Goal: Task Accomplishment & Management: Use online tool/utility

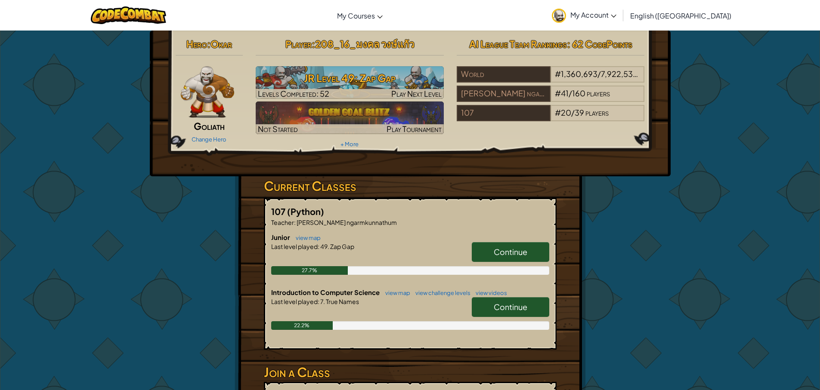
click at [496, 302] on span "Continue" at bounding box center [511, 307] width 34 height 10
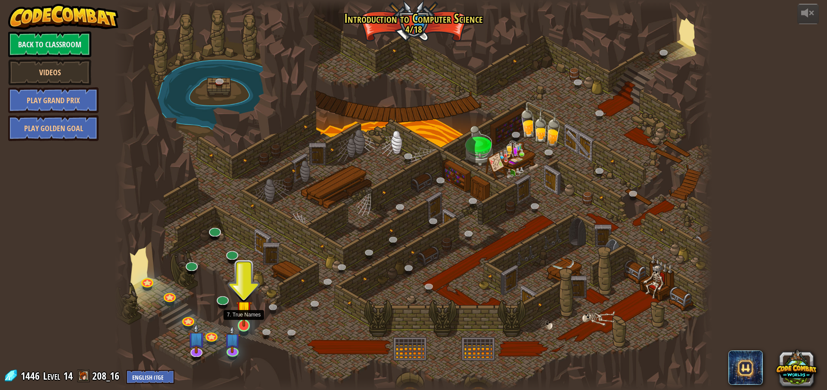
click at [241, 326] on img at bounding box center [244, 309] width 16 height 37
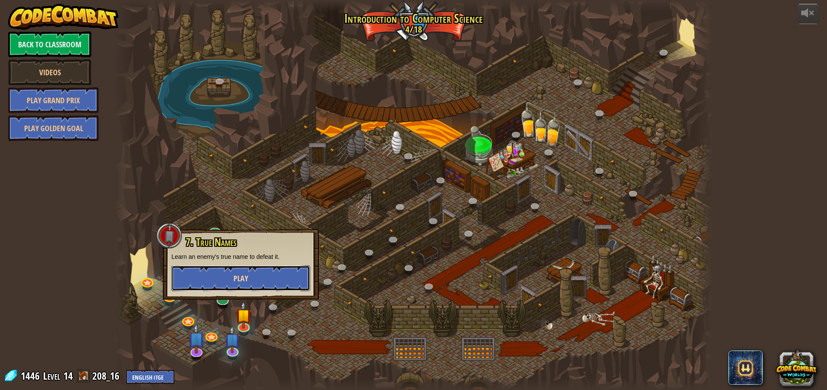
click at [277, 282] on button "Play" at bounding box center [240, 279] width 139 height 26
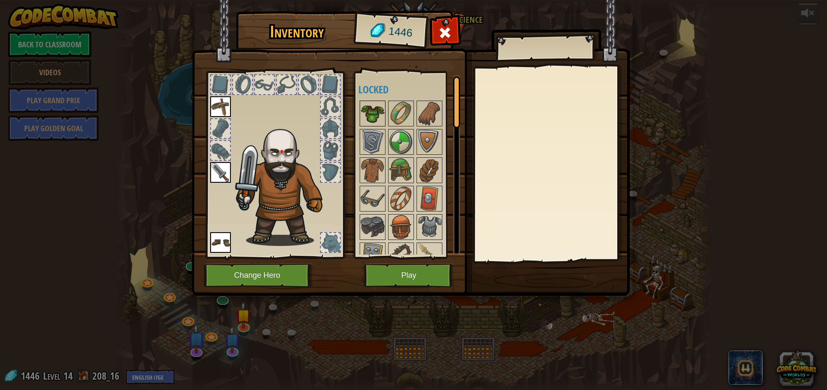
click at [373, 106] on img at bounding box center [372, 114] width 24 height 24
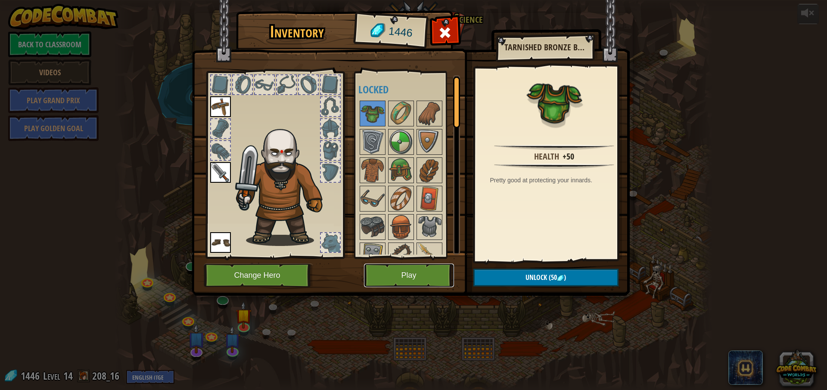
click at [422, 276] on button "Play" at bounding box center [409, 276] width 90 height 24
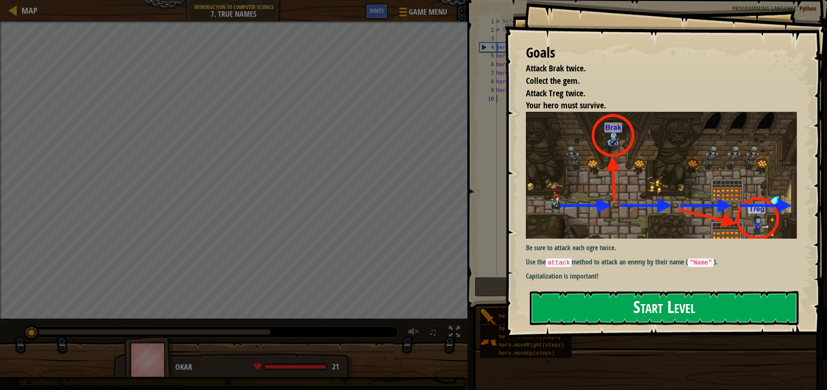
click at [720, 317] on button "Start Level" at bounding box center [664, 308] width 269 height 34
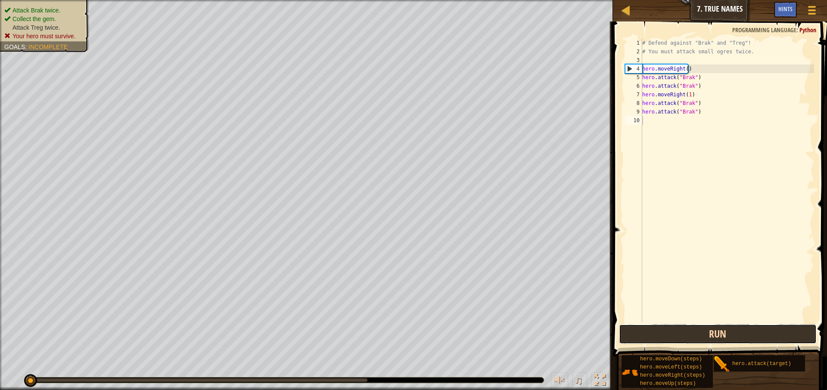
click at [721, 333] on button "Run" at bounding box center [718, 335] width 198 height 20
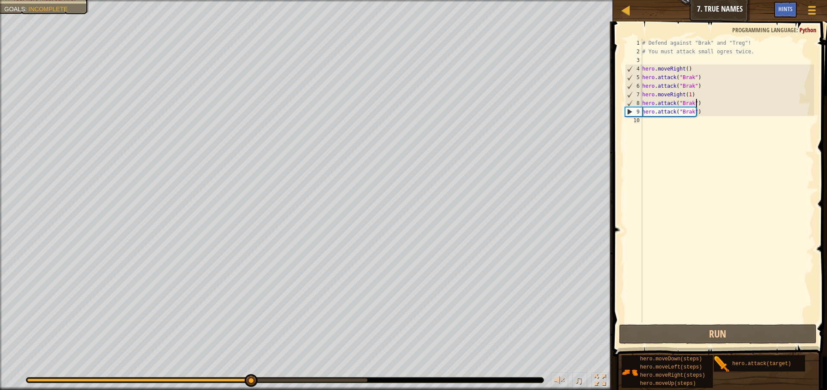
click at [714, 105] on div "# Defend against "Brak" and "Treg"! # You must attack small ogres twice. hero .…" at bounding box center [726, 189] width 173 height 301
drag, startPoint x: 699, startPoint y: 110, endPoint x: 729, endPoint y: 110, distance: 30.1
click at [729, 110] on div "# Defend against "Brak" and "Treg"! # You must attack small ogres twice. hero .…" at bounding box center [726, 189] width 173 height 301
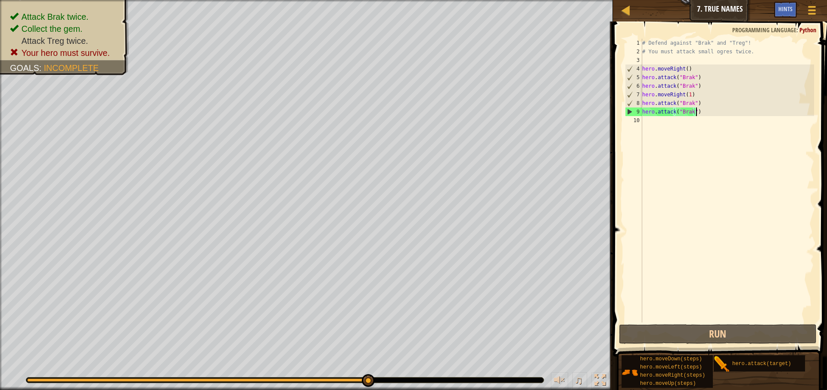
click at [691, 110] on div "# Defend against "Brak" and "Treg"! # You must attack small ogres twice. hero .…" at bounding box center [726, 189] width 173 height 301
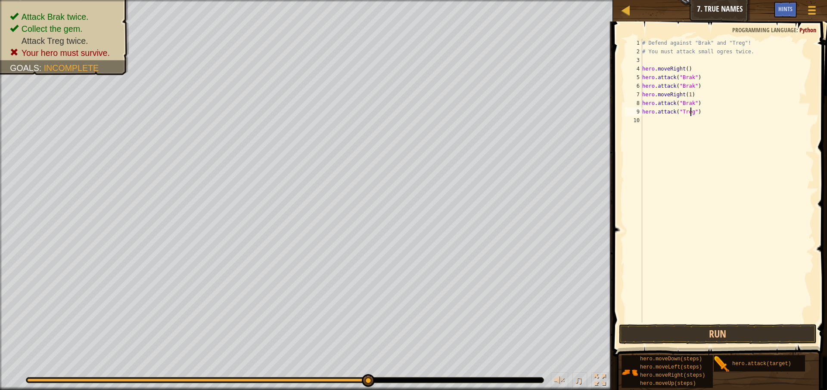
scroll to position [4, 4]
click at [687, 99] on div "# Defend against "Brak" and "Treg"! # You must attack small ogres twice. hero .…" at bounding box center [726, 189] width 173 height 301
click at [687, 100] on div "# Defend against "Brak" and "Treg"! # You must attack small ogres twice. hero .…" at bounding box center [726, 189] width 173 height 301
click at [688, 100] on div "# Defend against "Brak" and "Treg"! # You must attack small ogres twice. hero .…" at bounding box center [726, 189] width 173 height 301
click at [690, 101] on div "# Defend against "Brak" and "Treg"! # You must attack small ogres twice. hero .…" at bounding box center [726, 181] width 173 height 284
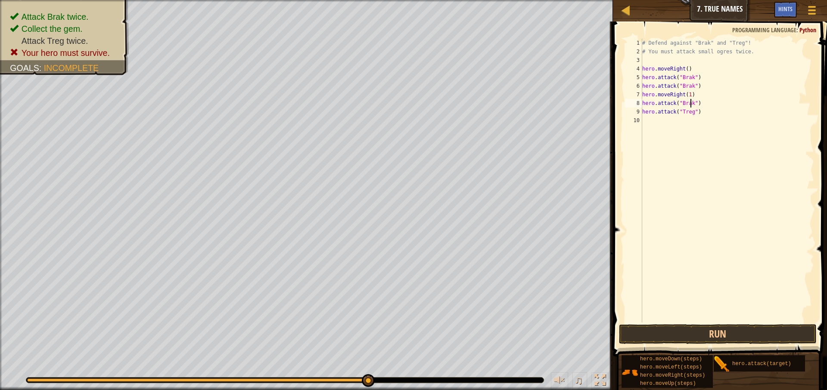
click at [690, 101] on div "# Defend against "Brak" and "Treg"! # You must attack small ogres twice. hero .…" at bounding box center [726, 189] width 173 height 301
click at [686, 331] on button "Run" at bounding box center [718, 335] width 198 height 20
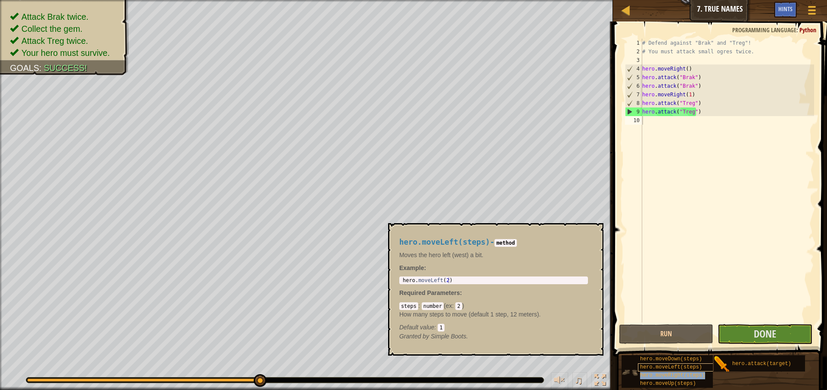
type textarea "hero.moveRight(steps)"
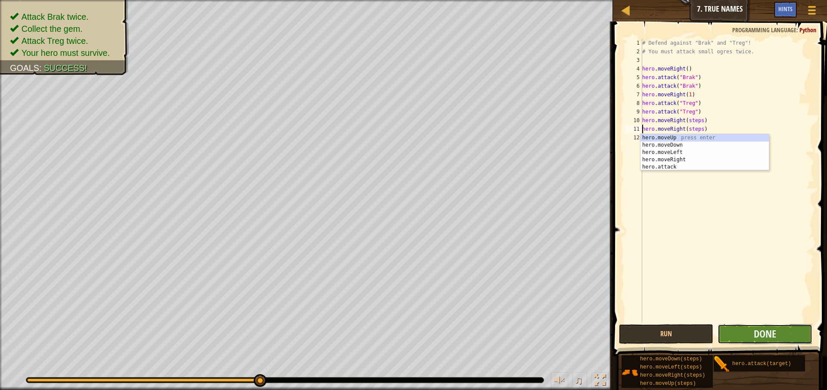
click at [787, 340] on button "Done" at bounding box center [764, 335] width 94 height 20
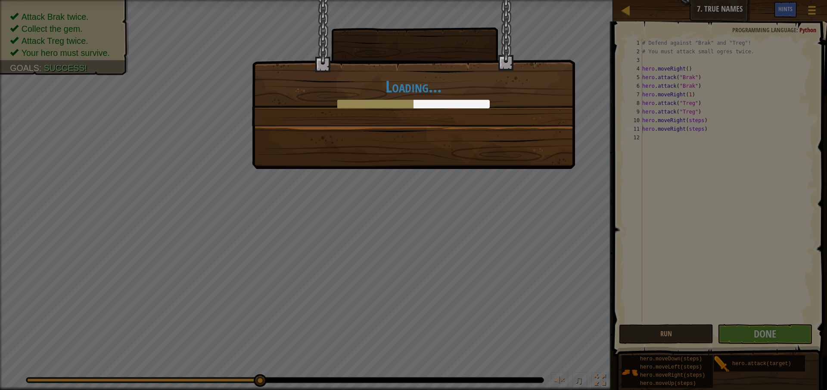
click at [375, 102] on div at bounding box center [375, 104] width 76 height 9
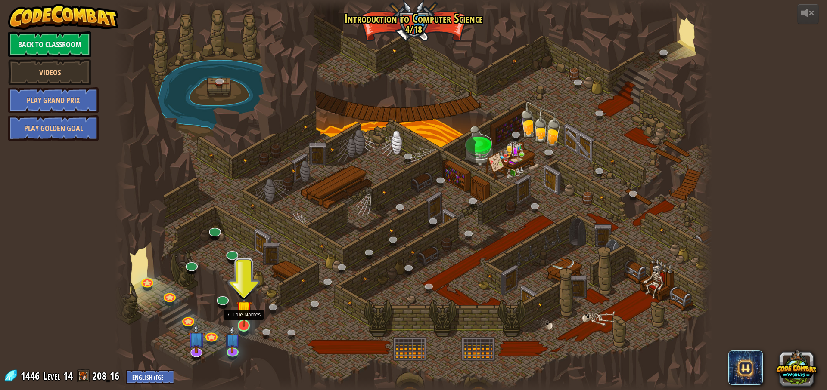
click at [241, 325] on img at bounding box center [244, 309] width 16 height 37
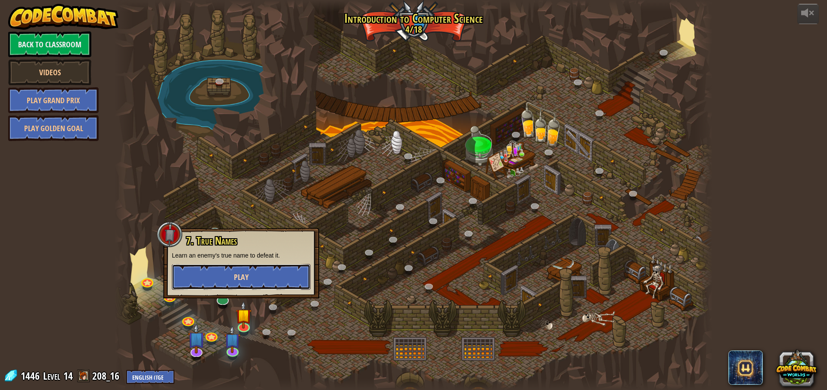
click at [268, 269] on button "Play" at bounding box center [241, 277] width 139 height 26
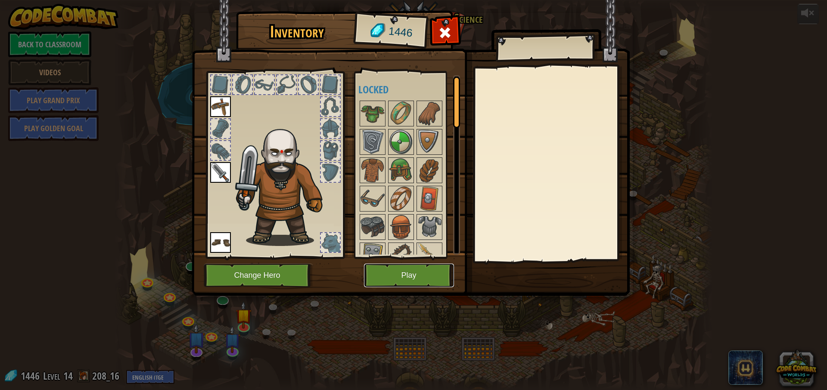
click at [400, 276] on button "Play" at bounding box center [409, 276] width 90 height 24
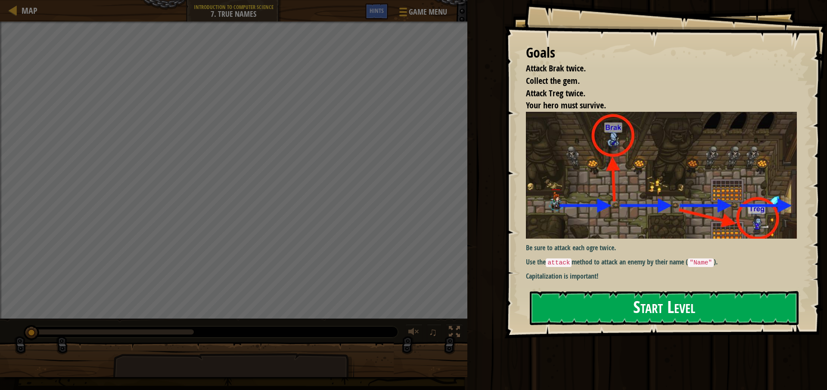
click at [668, 301] on button "Start Level" at bounding box center [664, 308] width 269 height 34
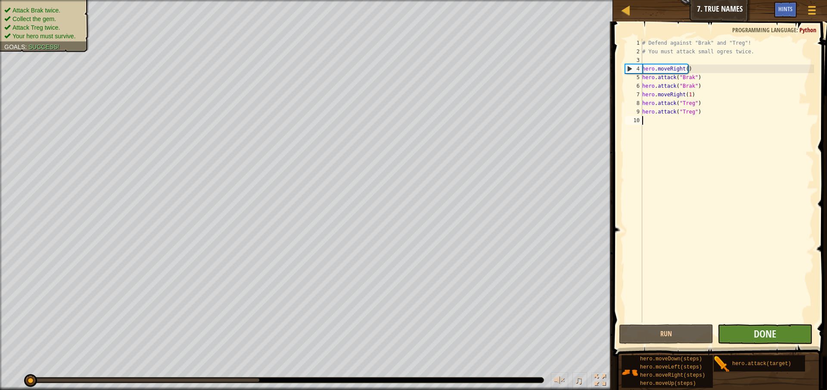
click at [788, 301] on div "# Defend against "Brak" and "Treg"! # You must attack small ogres twice. hero .…" at bounding box center [726, 189] width 173 height 301
click at [786, 330] on button "Done" at bounding box center [764, 335] width 94 height 20
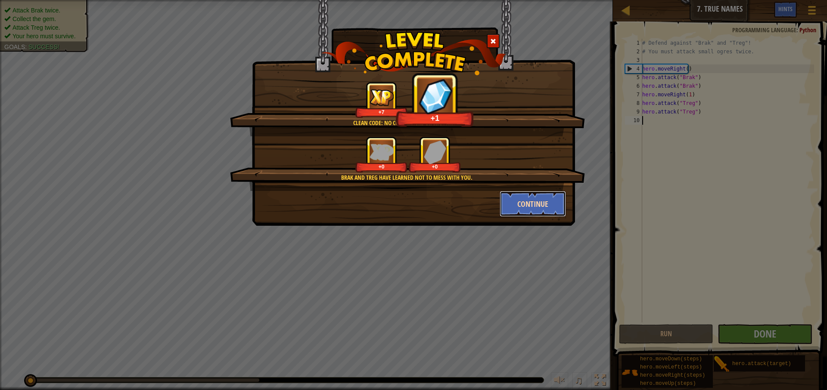
click at [540, 203] on button "Continue" at bounding box center [532, 204] width 67 height 26
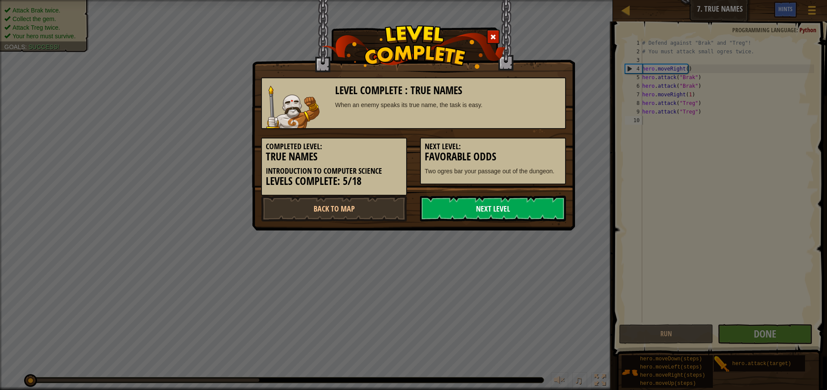
click at [484, 204] on link "Next Level" at bounding box center [493, 209] width 146 height 26
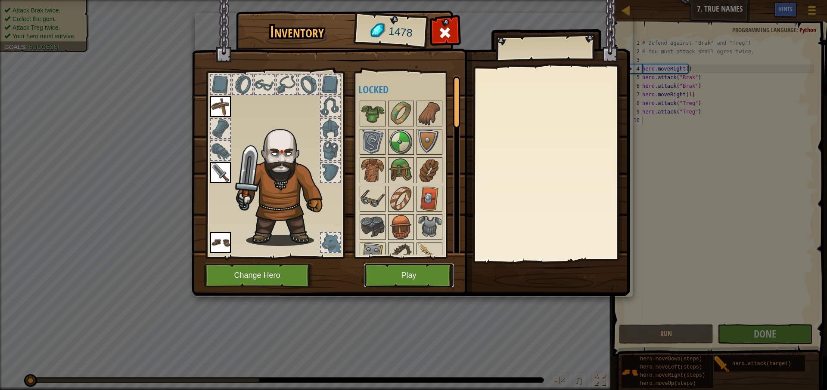
click at [396, 279] on button "Play" at bounding box center [409, 276] width 90 height 24
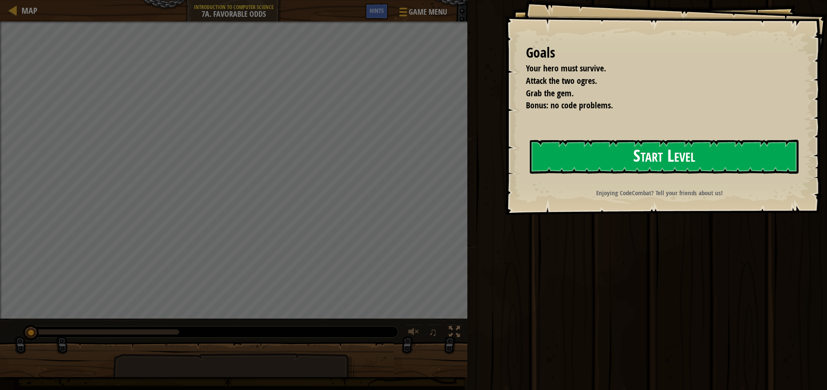
click at [746, 151] on button "Start Level" at bounding box center [664, 157] width 269 height 34
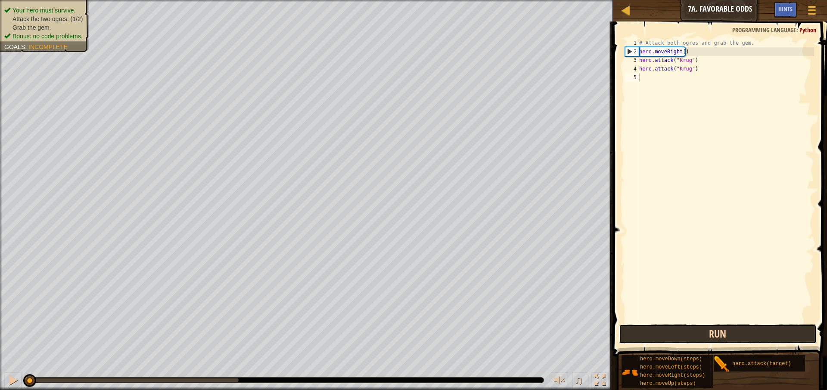
click at [706, 334] on button "Run" at bounding box center [718, 335] width 198 height 20
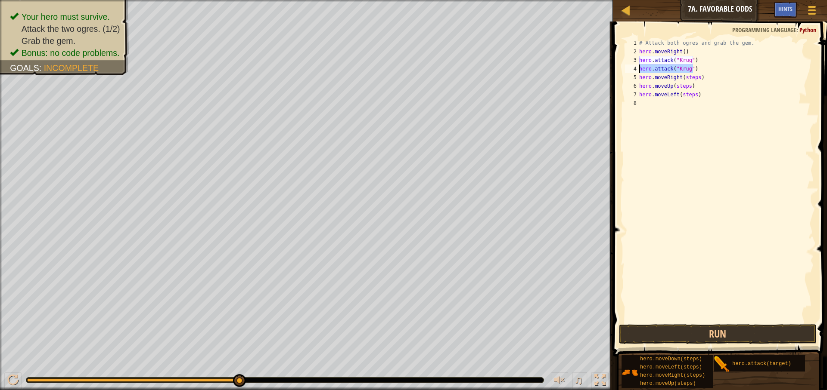
drag, startPoint x: 697, startPoint y: 68, endPoint x: 639, endPoint y: 69, distance: 58.5
click at [639, 69] on div "# Attack both ogres and grab the gem. hero . moveRight ( ) hero . attack ( "[PE…" at bounding box center [725, 189] width 177 height 301
type textarea "hero.attack("Krug")"
click at [678, 99] on div "# Attack both ogres and grab the gem. hero . moveRight ( ) hero . attack ( "[PE…" at bounding box center [725, 189] width 177 height 301
paste textarea "hero.attack("Krug")"
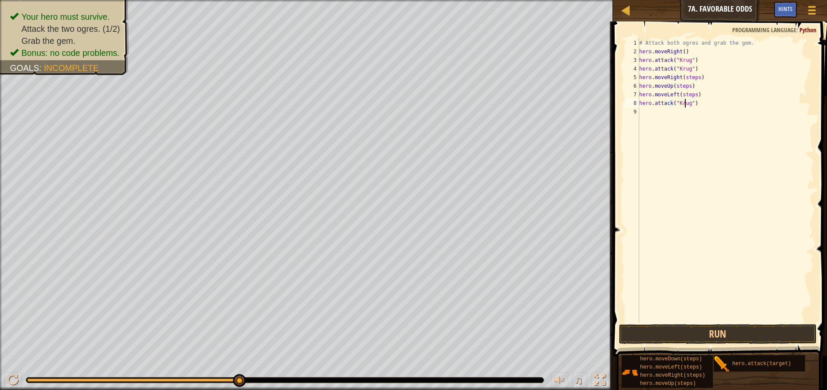
click at [685, 100] on div "# Attack both ogres and grab the gem. hero . moveRight ( ) hero . attack ( "[PE…" at bounding box center [725, 189] width 177 height 301
click at [685, 107] on div "# Attack both ogres and grab the gem. hero . moveRight ( ) hero . attack ( "[PE…" at bounding box center [725, 189] width 177 height 301
click at [686, 105] on div "# Attack both ogres and grab the gem. hero . moveRight ( ) hero . attack ( "[PE…" at bounding box center [725, 189] width 177 height 301
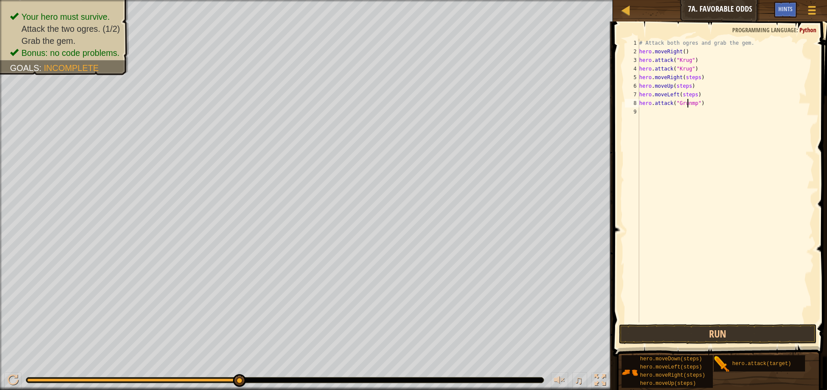
type textarea "hero.attack("Grump")"
drag, startPoint x: 705, startPoint y: 107, endPoint x: 638, endPoint y: 103, distance: 67.2
click at [638, 103] on div "hero.attack("Grump") 1 2 3 4 5 6 7 8 9 # Attack both [PERSON_NAME] and grab the…" at bounding box center [718, 181] width 191 height 284
click at [670, 111] on div "# Attack both ogres and grab the gem. hero . moveRight ( ) hero . attack ( "[PE…" at bounding box center [725, 189] width 177 height 301
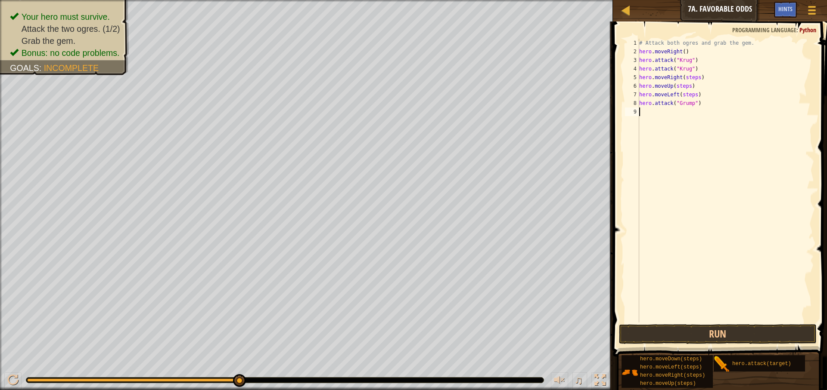
paste textarea "hero.attack("Grump")"
click at [699, 335] on button "Run" at bounding box center [718, 335] width 198 height 20
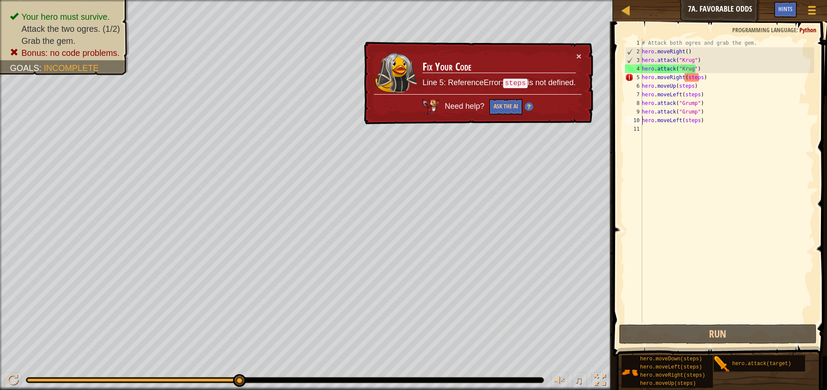
click at [584, 51] on div "× Fix Your Code Line 5: ReferenceError: steps is not defined. Need help? Ask th…" at bounding box center [477, 83] width 231 height 83
click at [580, 53] on button "×" at bounding box center [578, 56] width 5 height 9
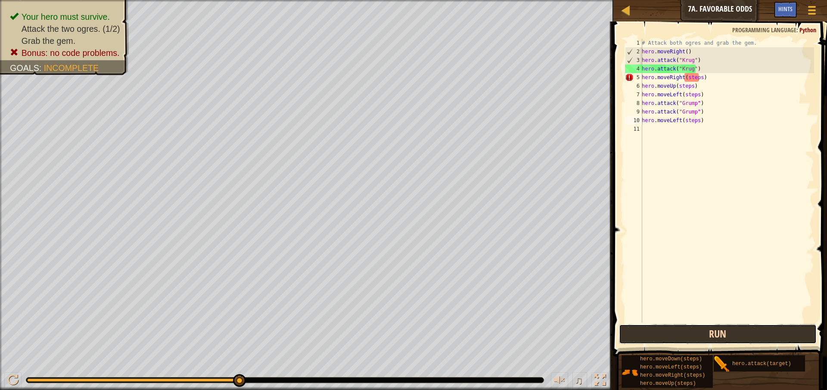
click at [709, 343] on button "Run" at bounding box center [718, 335] width 198 height 20
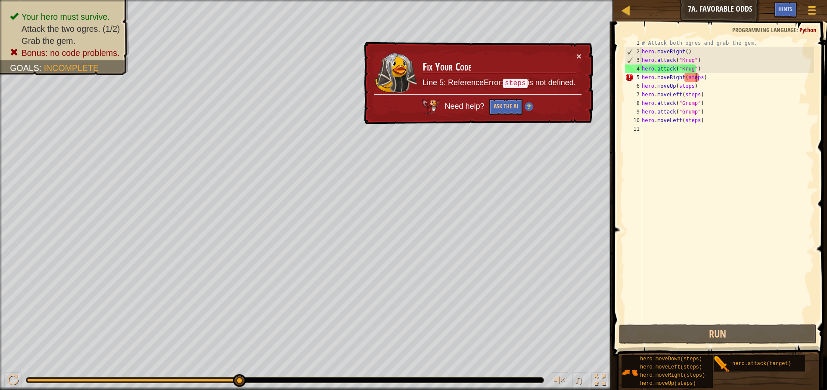
click at [696, 81] on div "# Attack both ogres and grab the gem. hero . moveRight ( ) hero . attack ( "[PE…" at bounding box center [727, 189] width 174 height 301
click at [697, 81] on div "# Attack both ogres and grab the gem. hero . moveRight ( ) hero . attack ( "[PE…" at bounding box center [727, 189] width 174 height 301
click at [697, 80] on div "# Attack both ogres and grab the gem. hero . moveRight ( ) hero . attack ( "[PE…" at bounding box center [727, 189] width 174 height 301
click at [698, 78] on div "# Attack both ogres and grab the gem. hero . moveRight ( ) hero . attack ( "[PE…" at bounding box center [727, 189] width 174 height 301
click at [699, 78] on div "# Attack both ogres and grab the gem. hero . moveRight ( ) hero . attack ( "[PE…" at bounding box center [727, 181] width 174 height 284
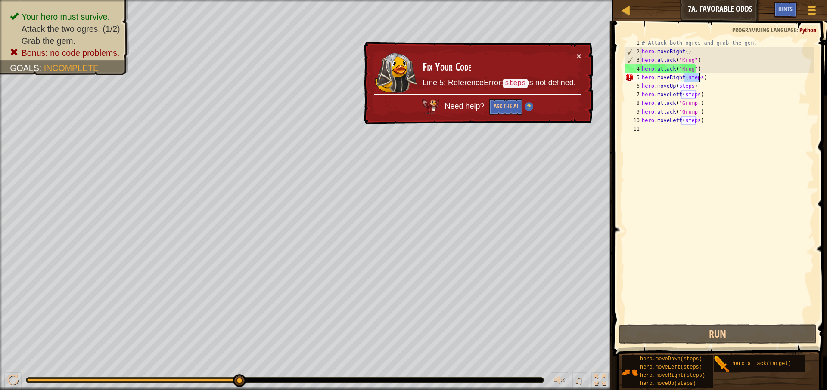
click at [697, 78] on div "# Attack both ogres and grab the gem. hero . moveRight ( ) hero . attack ( "[PE…" at bounding box center [727, 189] width 174 height 301
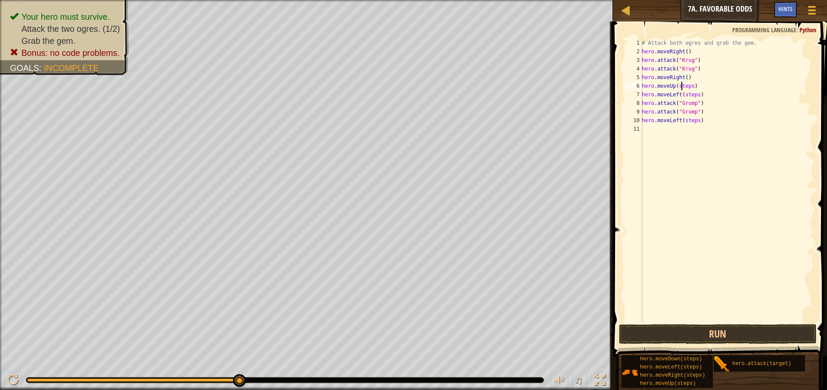
click at [682, 90] on div "# Attack both ogres and grab the gem. hero . moveRight ( ) hero . attack ( "[PE…" at bounding box center [727, 189] width 174 height 301
click at [692, 98] on div "# Attack both ogres and grab the gem. hero . moveRight ( ) hero . attack ( "[PE…" at bounding box center [727, 189] width 174 height 301
click at [693, 98] on div "# Attack both ogres and grab the gem. hero . moveRight ( ) hero . attack ( "[PE…" at bounding box center [727, 189] width 174 height 301
click at [695, 122] on div "# Attack both ogres and grab the gem. hero . moveRight ( ) hero . attack ( "[PE…" at bounding box center [727, 189] width 174 height 301
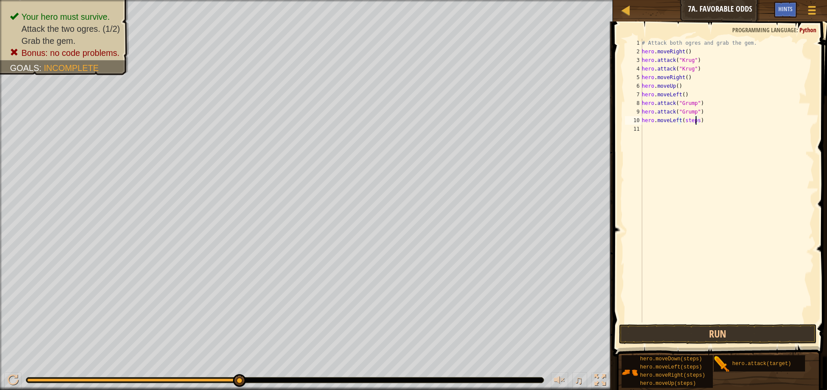
click at [695, 122] on div "# Attack both ogres and grab the gem. hero . moveRight ( ) hero . attack ( "[PE…" at bounding box center [727, 189] width 174 height 301
click at [690, 325] on button "Run" at bounding box center [718, 335] width 198 height 20
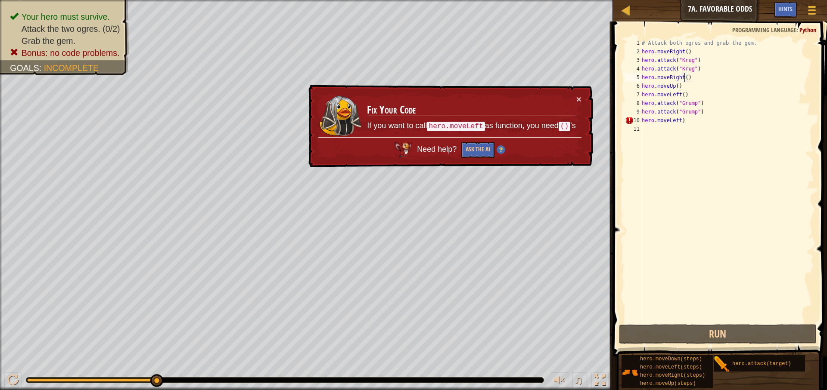
click at [683, 78] on div "# Attack both ogres and grab the gem. hero . moveRight ( ) hero . attack ( "[PE…" at bounding box center [727, 189] width 174 height 301
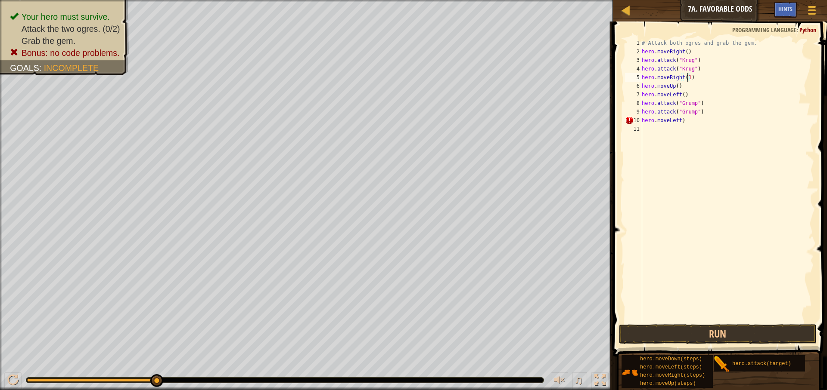
scroll to position [4, 3]
click at [675, 86] on div "# Attack both ogres and grab the gem. hero . moveRight ( ) hero . attack ( "[PE…" at bounding box center [727, 189] width 174 height 301
click at [682, 95] on div "# Attack both ogres and grab the gem. hero . moveRight ( ) hero . attack ( "[PE…" at bounding box center [727, 189] width 174 height 301
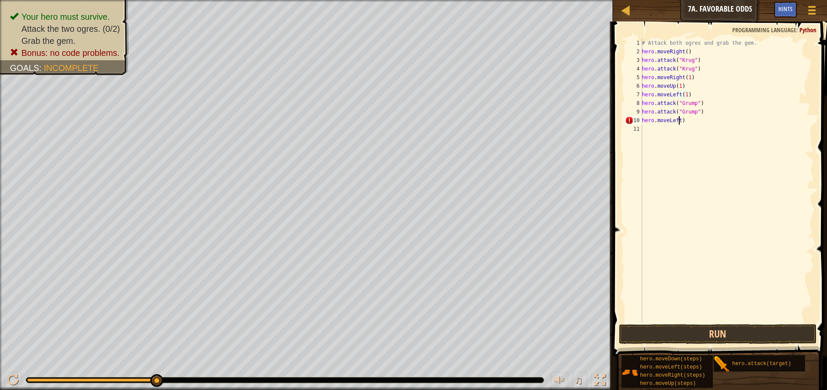
click at [679, 119] on div "# Attack both ogres and grab the gem. hero . moveRight ( ) hero . attack ( "[PE…" at bounding box center [727, 189] width 174 height 301
click at [679, 121] on div "# Attack both ogres and grab the gem. hero . moveRight ( ) hero . attack ( "[PE…" at bounding box center [727, 189] width 174 height 301
type textarea "hero.moveLeft(1)"
click at [794, 338] on button "Run" at bounding box center [718, 335] width 198 height 20
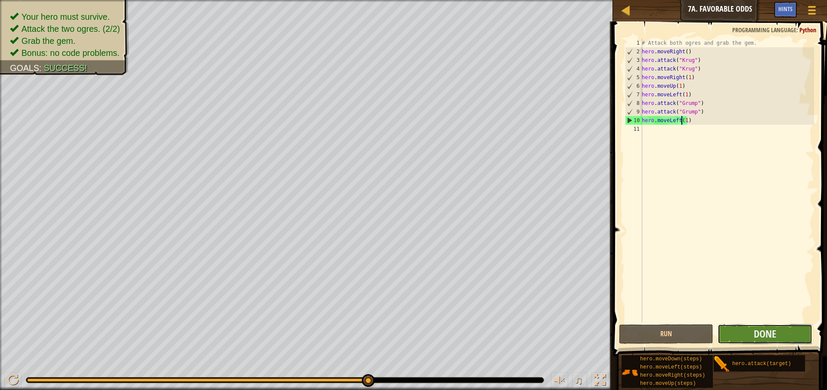
click at [791, 327] on button "Done" at bounding box center [764, 335] width 94 height 20
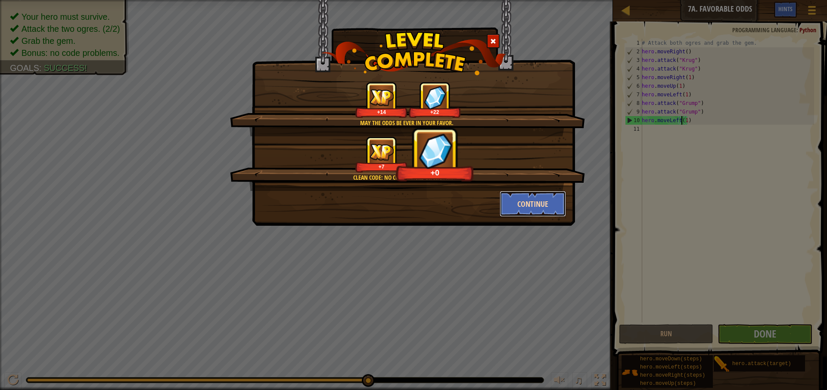
click at [534, 198] on button "Continue" at bounding box center [532, 204] width 67 height 26
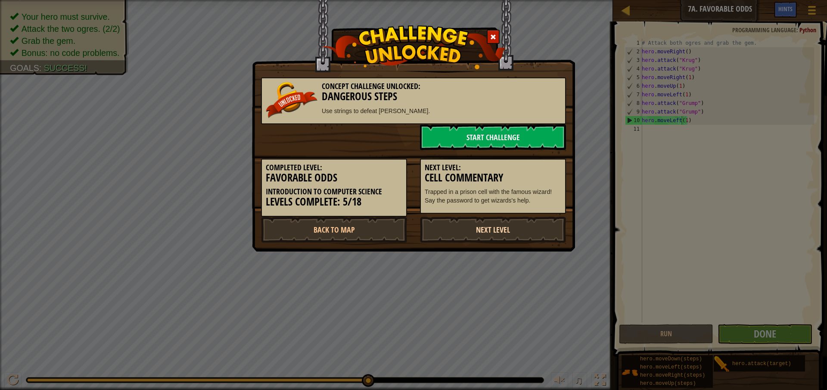
click at [534, 238] on link "Next Level" at bounding box center [493, 230] width 146 height 26
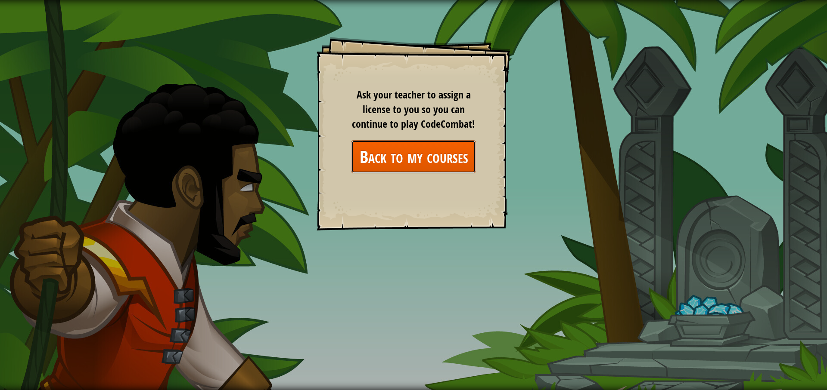
click at [407, 152] on link "Back to my courses" at bounding box center [413, 156] width 125 height 33
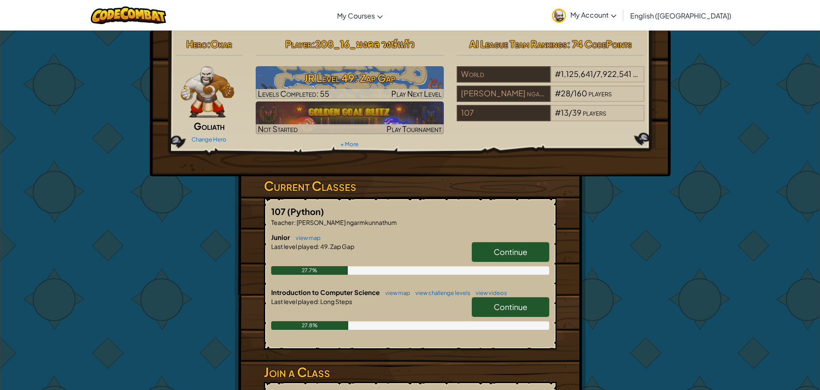
click at [518, 309] on span "Continue" at bounding box center [511, 307] width 34 height 10
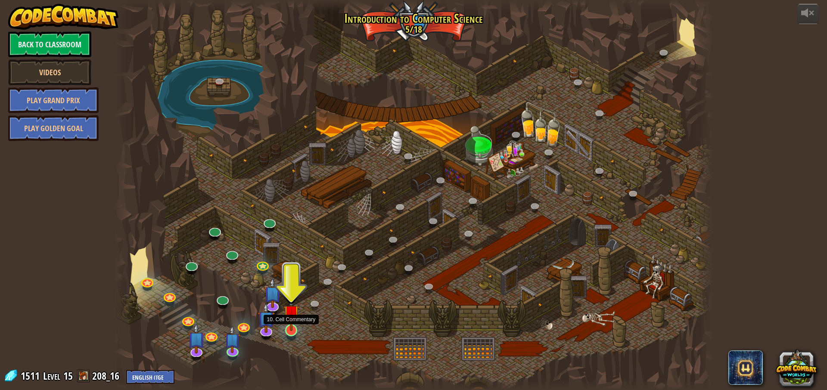
click at [284, 322] on img at bounding box center [291, 313] width 16 height 37
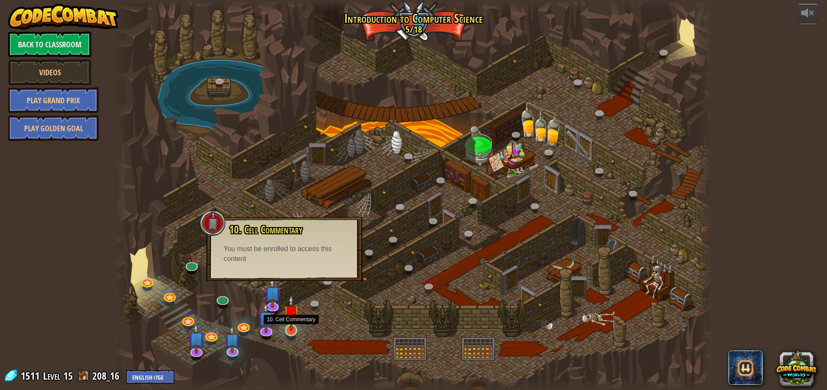
click at [287, 319] on img at bounding box center [291, 313] width 16 height 37
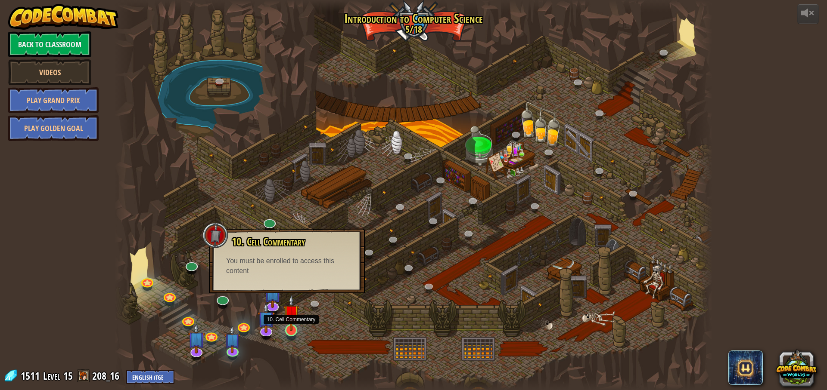
click at [287, 319] on img at bounding box center [291, 313] width 16 height 37
click at [256, 324] on div at bounding box center [414, 195] width 598 height 390
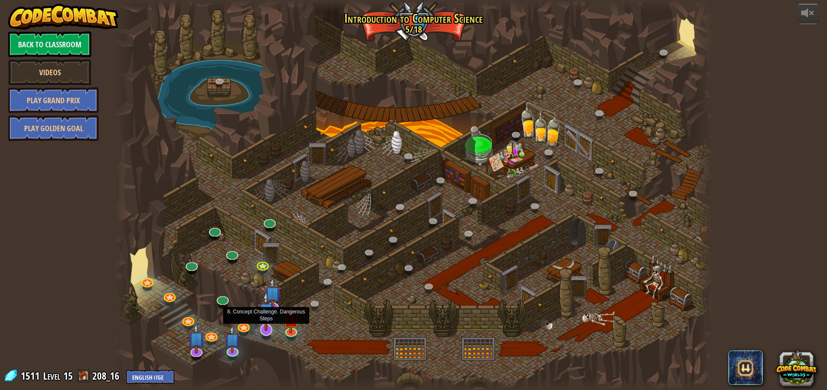
click at [270, 325] on img at bounding box center [265, 311] width 17 height 40
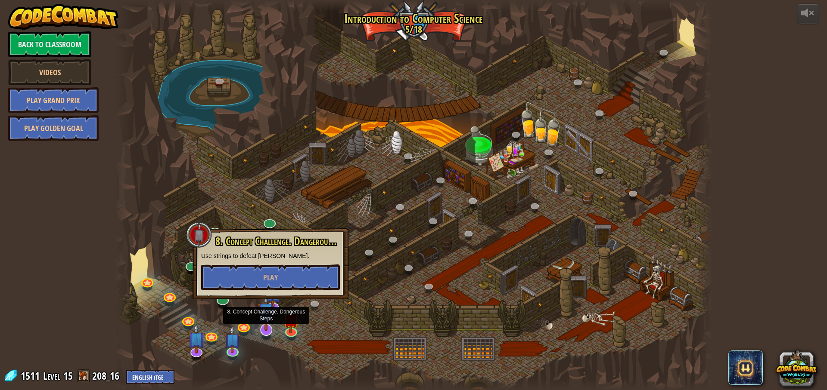
click at [271, 321] on img at bounding box center [265, 311] width 17 height 40
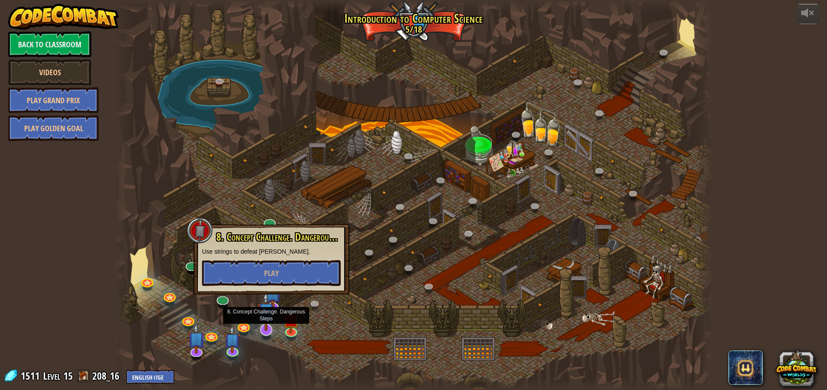
click at [273, 306] on img at bounding box center [265, 311] width 17 height 40
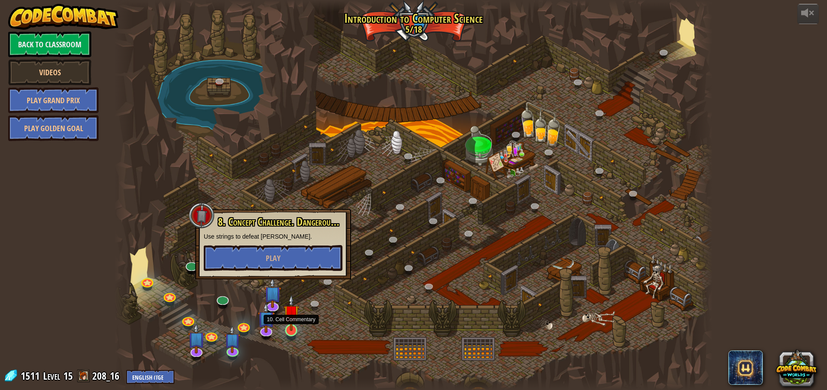
click at [283, 326] on img at bounding box center [291, 313] width 16 height 37
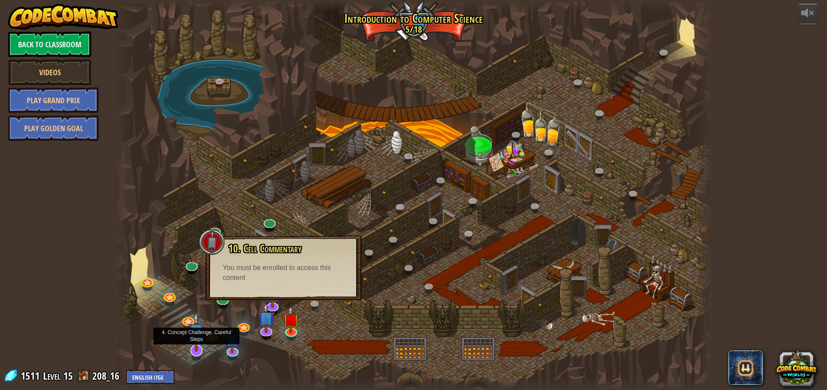
click at [193, 332] on img at bounding box center [196, 332] width 17 height 40
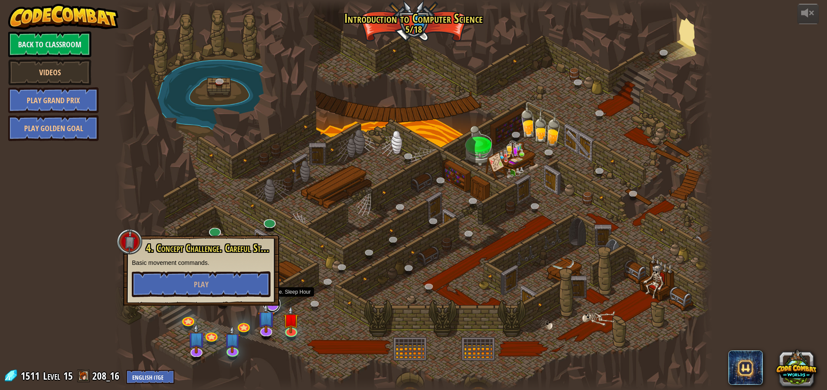
click at [275, 308] on link at bounding box center [271, 304] width 17 height 17
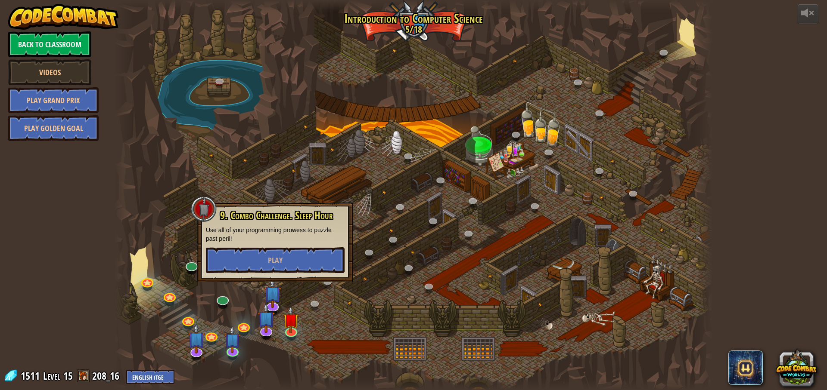
click at [301, 327] on div at bounding box center [414, 195] width 598 height 390
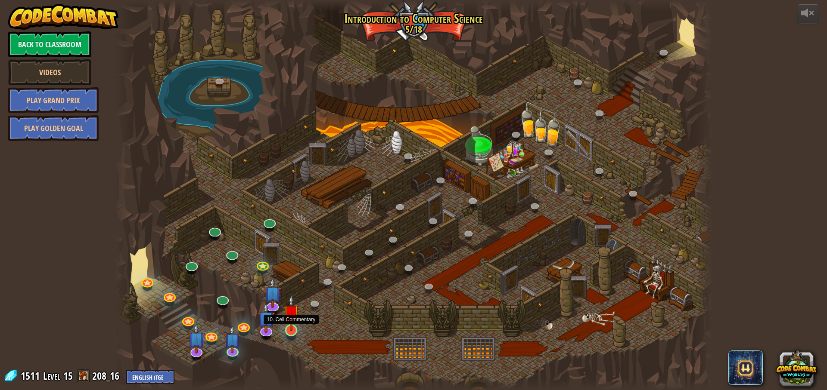
click at [295, 327] on img at bounding box center [291, 313] width 16 height 37
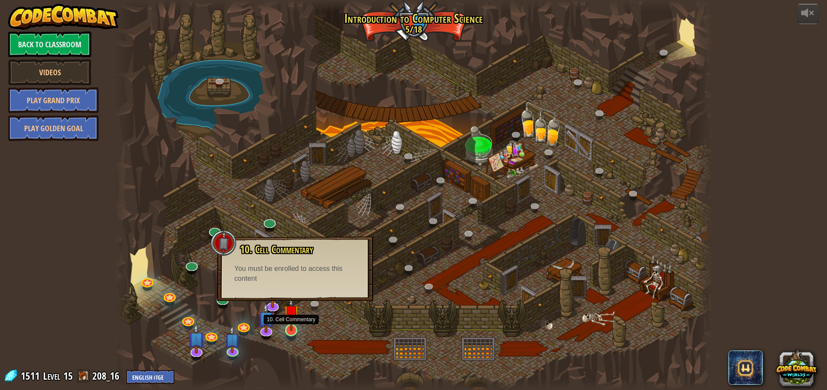
click at [295, 327] on img at bounding box center [291, 313] width 16 height 37
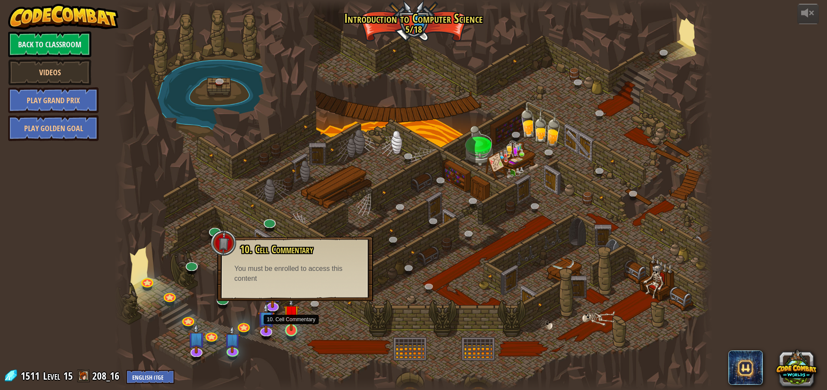
click at [295, 327] on img at bounding box center [291, 313] width 16 height 37
